Goal: Use online tool/utility: Utilize a website feature to perform a specific function

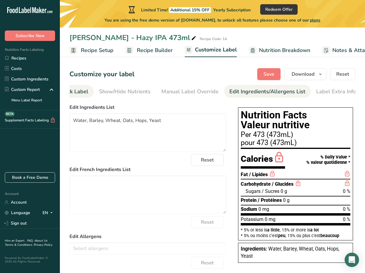
click at [86, 89] on div "Front of Pack Label" at bounding box center [64, 92] width 48 height 8
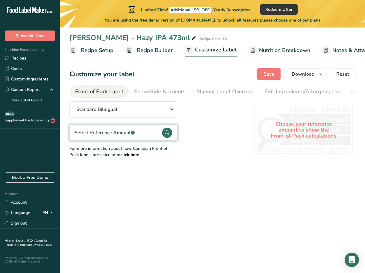
scroll to position [0, 58]
click at [89, 113] on span "Standard Bilingual" at bounding box center [96, 109] width 41 height 7
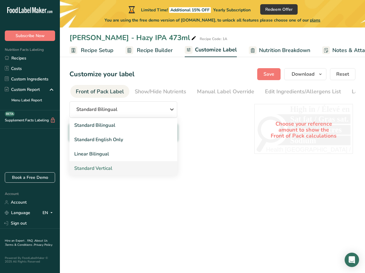
click at [127, 166] on link "Standard Vertical" at bounding box center [123, 168] width 108 height 14
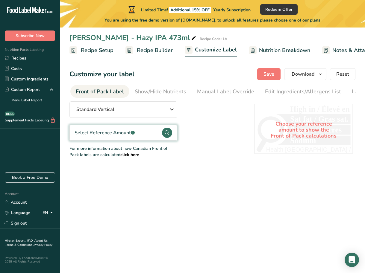
click at [317, 129] on div "Choose your reference amount to show the Front of Pack calculations" at bounding box center [303, 130] width 99 height 52
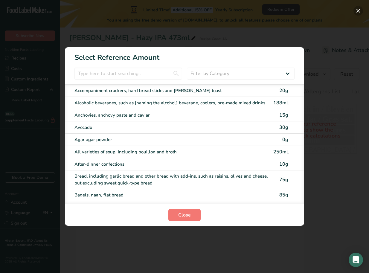
click at [360, 9] on button "FOP Category Selection Modal" at bounding box center [359, 11] width 10 height 10
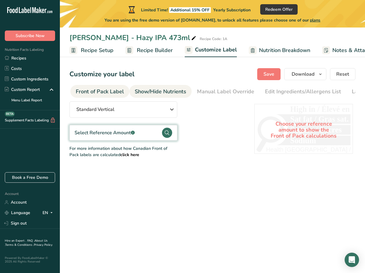
click at [158, 88] on div "Show/Hide Nutrients" at bounding box center [160, 92] width 51 height 8
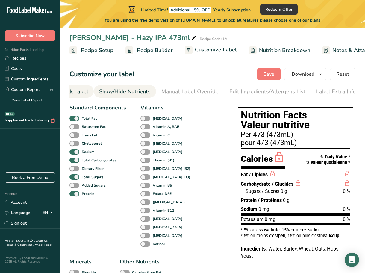
click at [82, 91] on div "Front of Pack Label" at bounding box center [64, 92] width 48 height 8
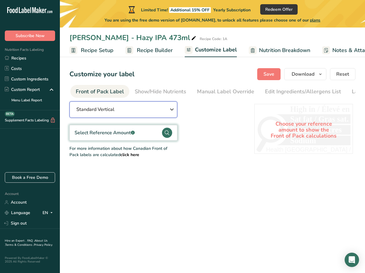
click at [150, 112] on div "Standard Vertical" at bounding box center [123, 109] width 94 height 7
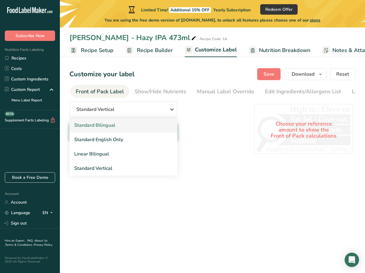
click at [146, 125] on link "Standard Bilingual" at bounding box center [123, 125] width 108 height 14
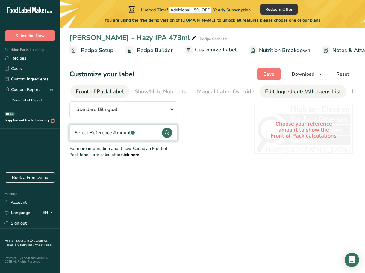
click at [274, 90] on div "Edit Ingredients/Allergens List" at bounding box center [303, 92] width 76 height 8
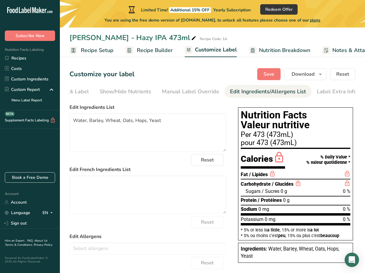
scroll to position [0, 94]
click at [85, 92] on div "Front of Pack Label" at bounding box center [64, 92] width 48 height 8
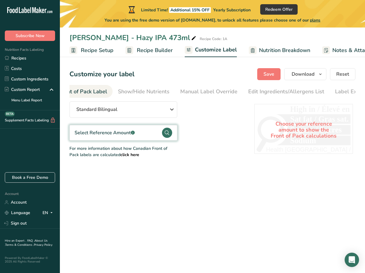
scroll to position [0, 58]
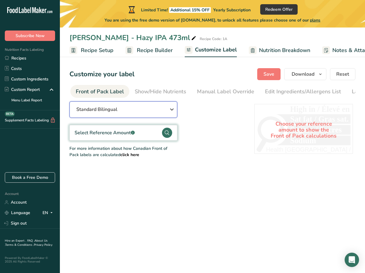
click at [135, 110] on div "Standard Bilingual" at bounding box center [123, 109] width 94 height 7
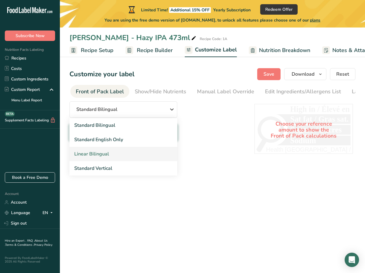
click at [135, 156] on link "Linear Bilingual" at bounding box center [123, 154] width 108 height 14
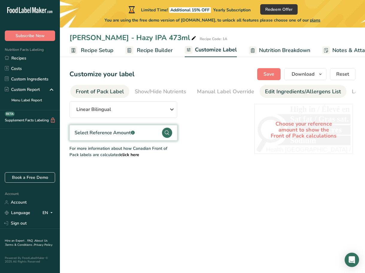
click at [267, 94] on div "Edit Ingredients/Allergens List" at bounding box center [303, 92] width 76 height 8
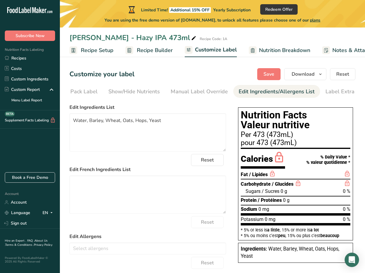
scroll to position [0, 94]
click at [84, 91] on div "Front of Pack Label" at bounding box center [64, 92] width 48 height 8
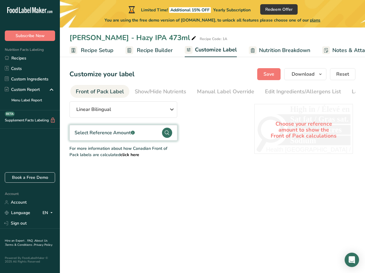
scroll to position [0, 90]
